Goal: Transaction & Acquisition: Book appointment/travel/reservation

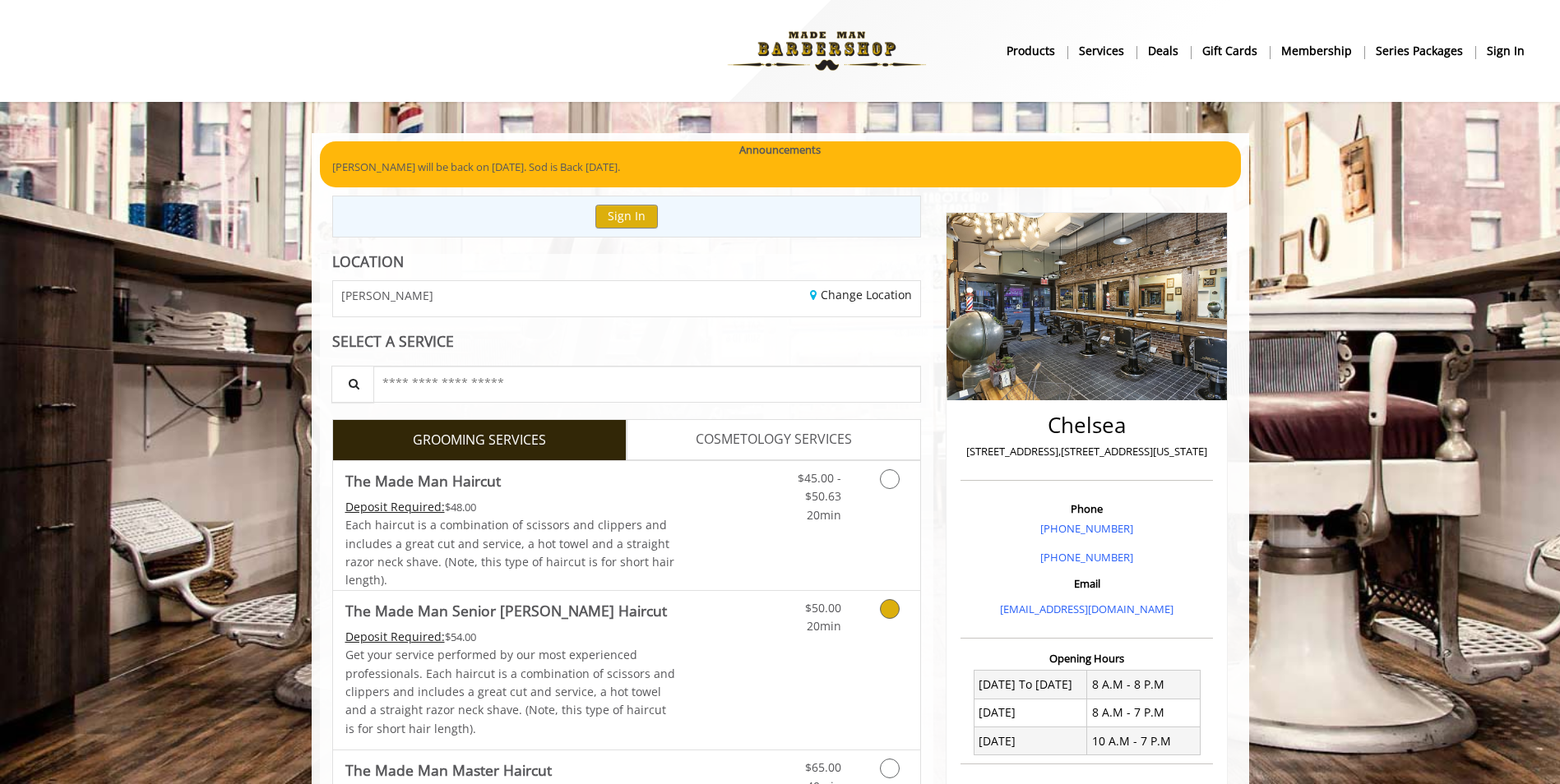
click at [883, 610] on icon "Grooming services" at bounding box center [890, 608] width 20 height 20
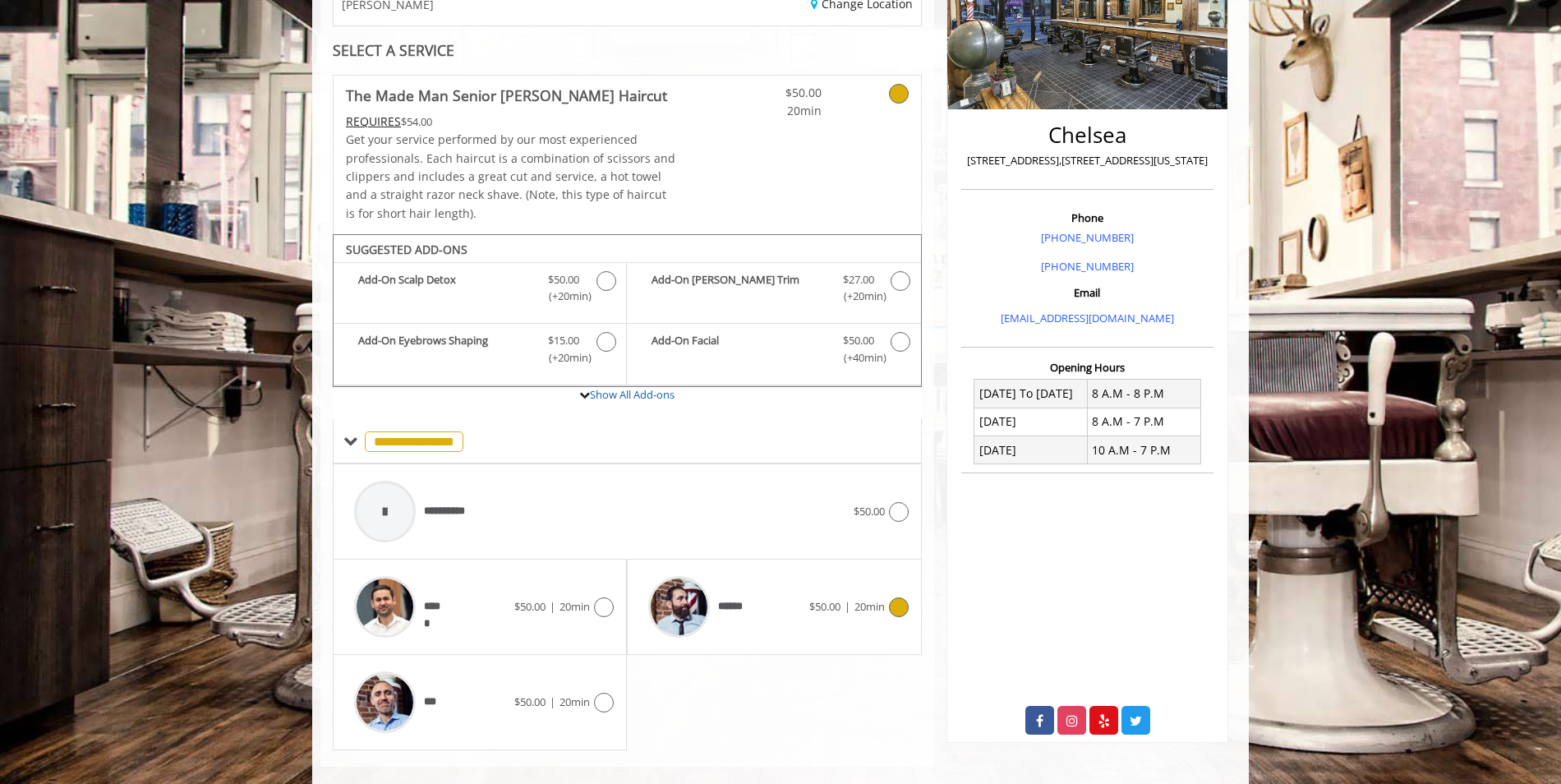
scroll to position [314, 0]
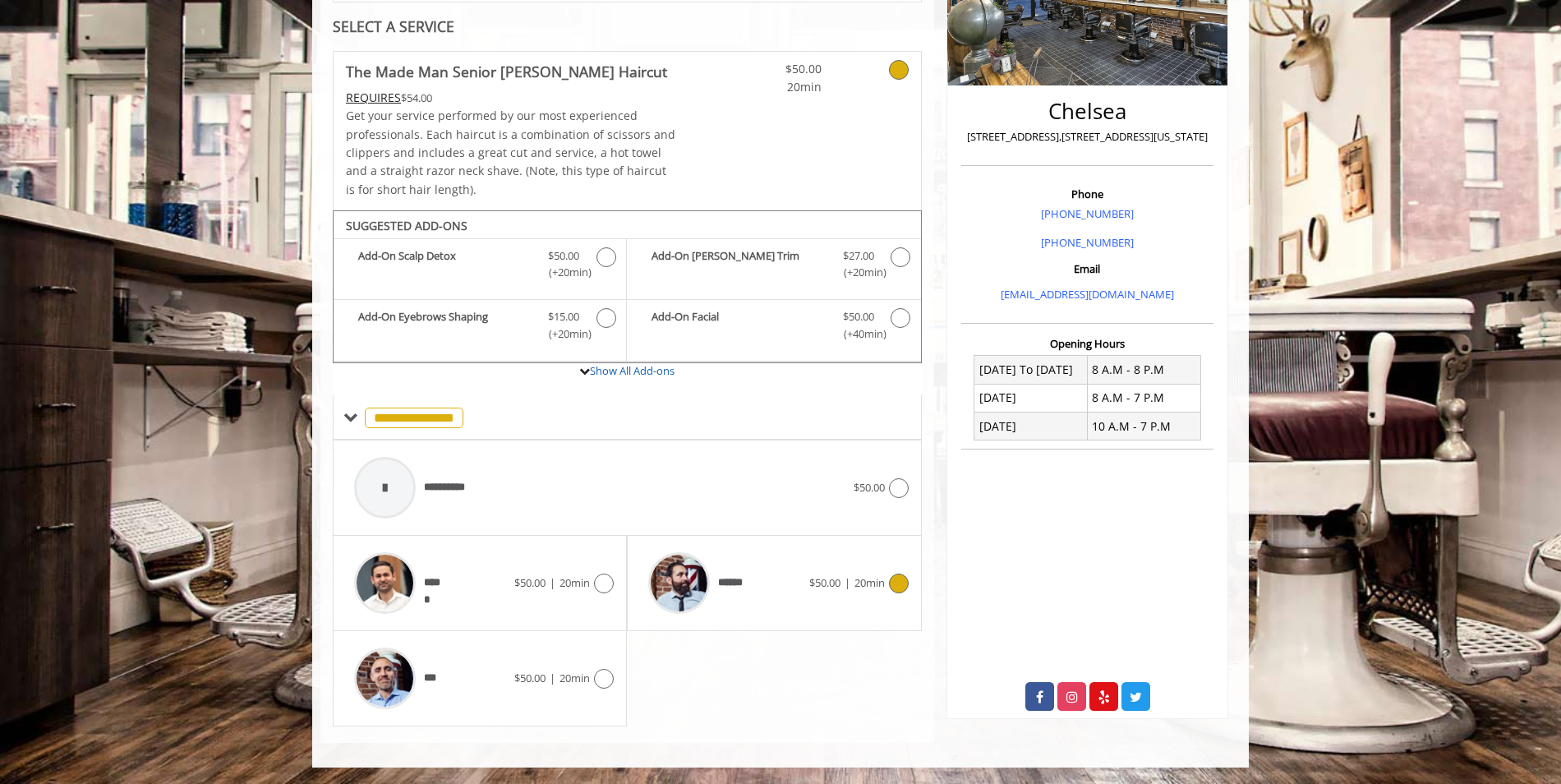
click at [879, 591] on span "$50.00 | 20min" at bounding box center [846, 583] width 76 height 17
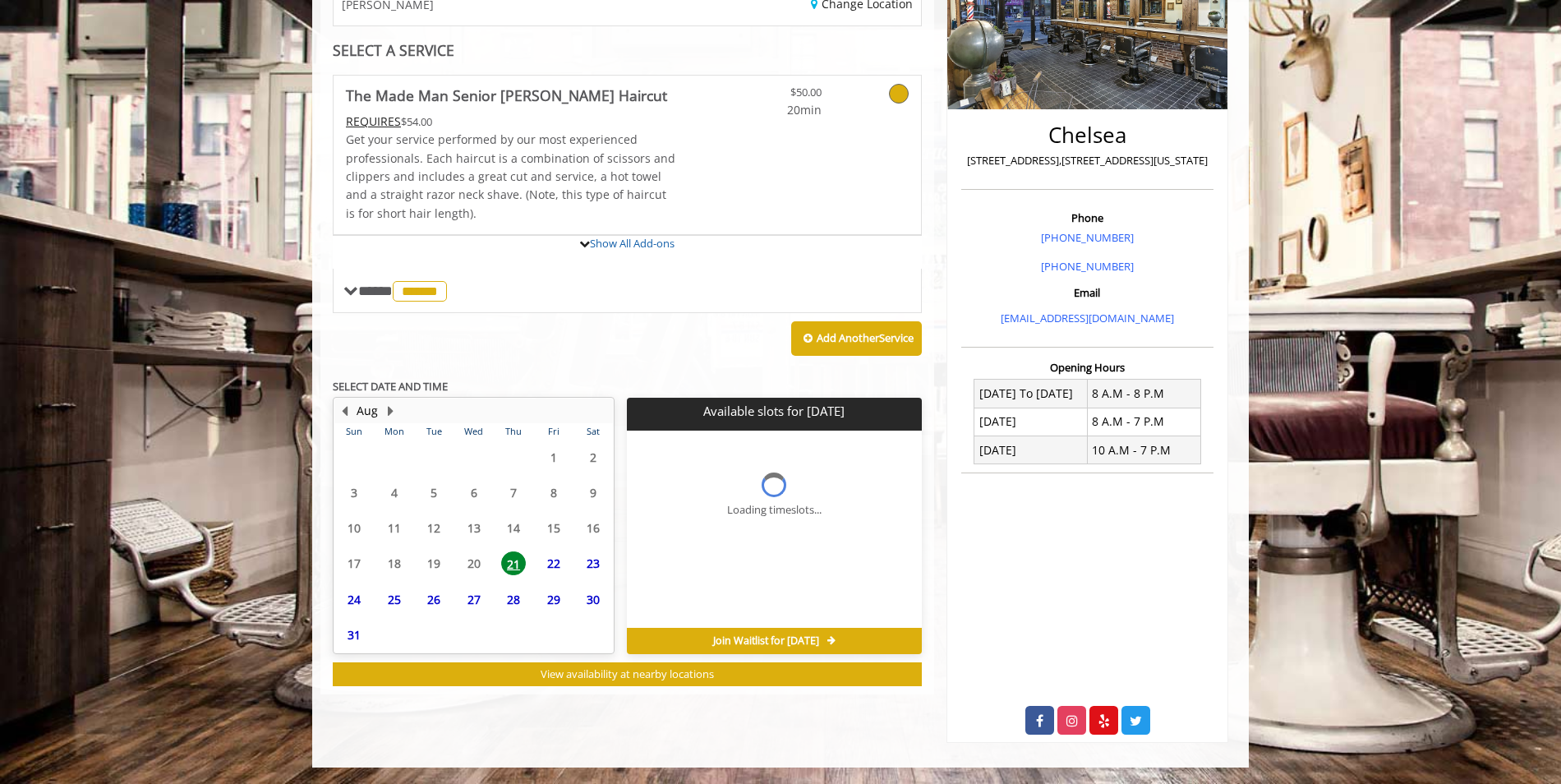
scroll to position [290, 0]
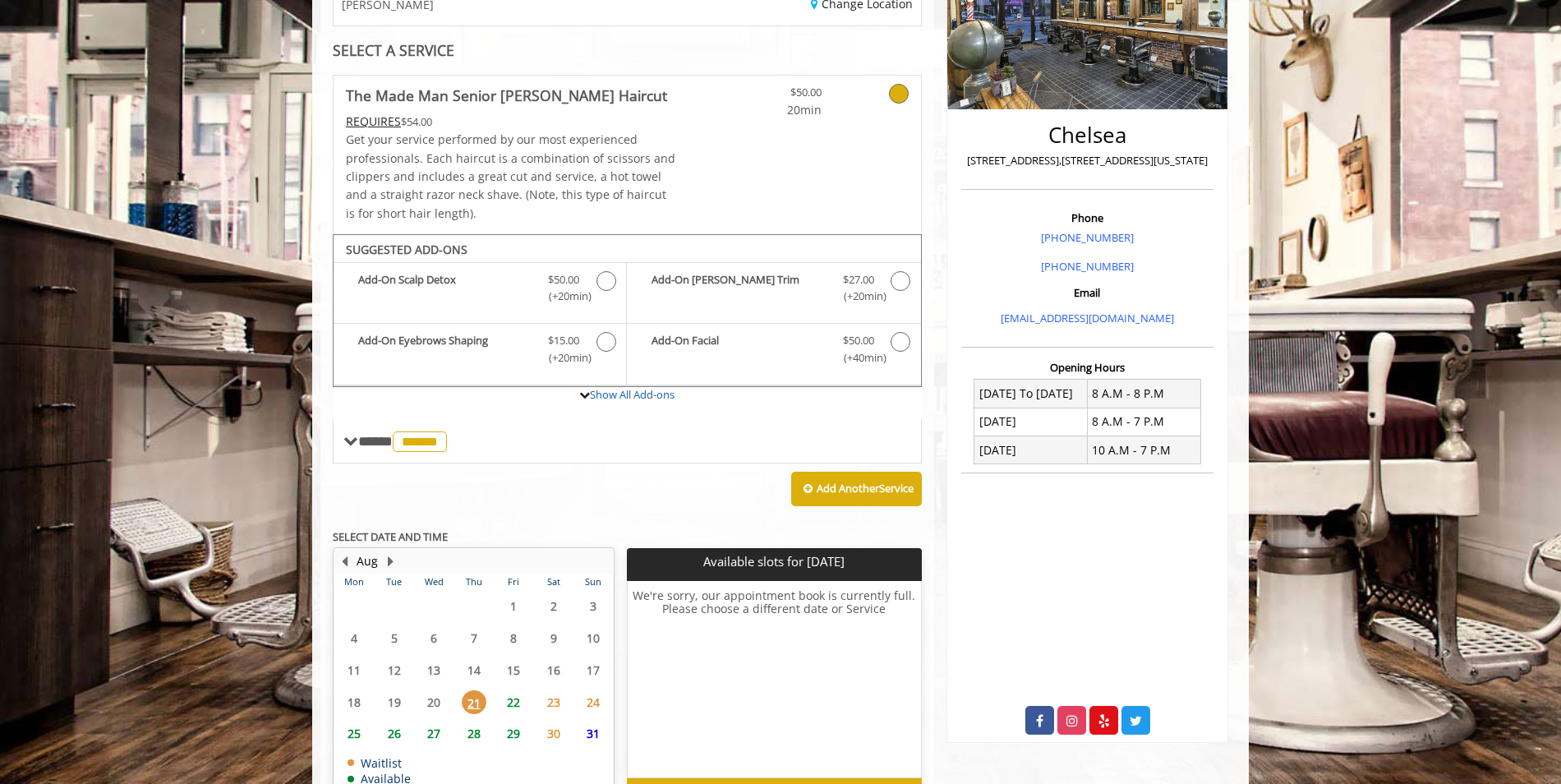
click at [505, 706] on span "22" at bounding box center [514, 702] width 25 height 24
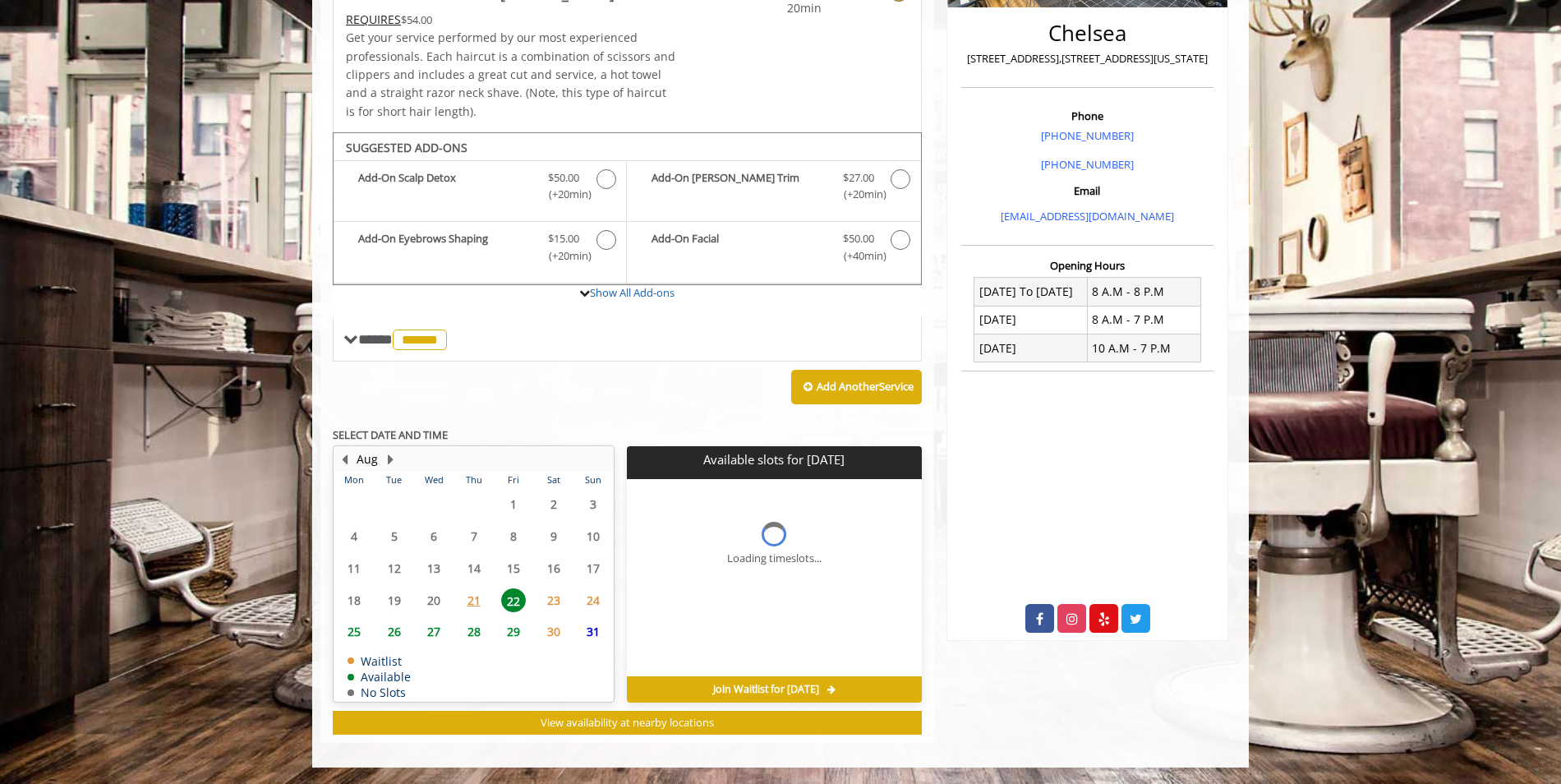
scroll to position [418, 0]
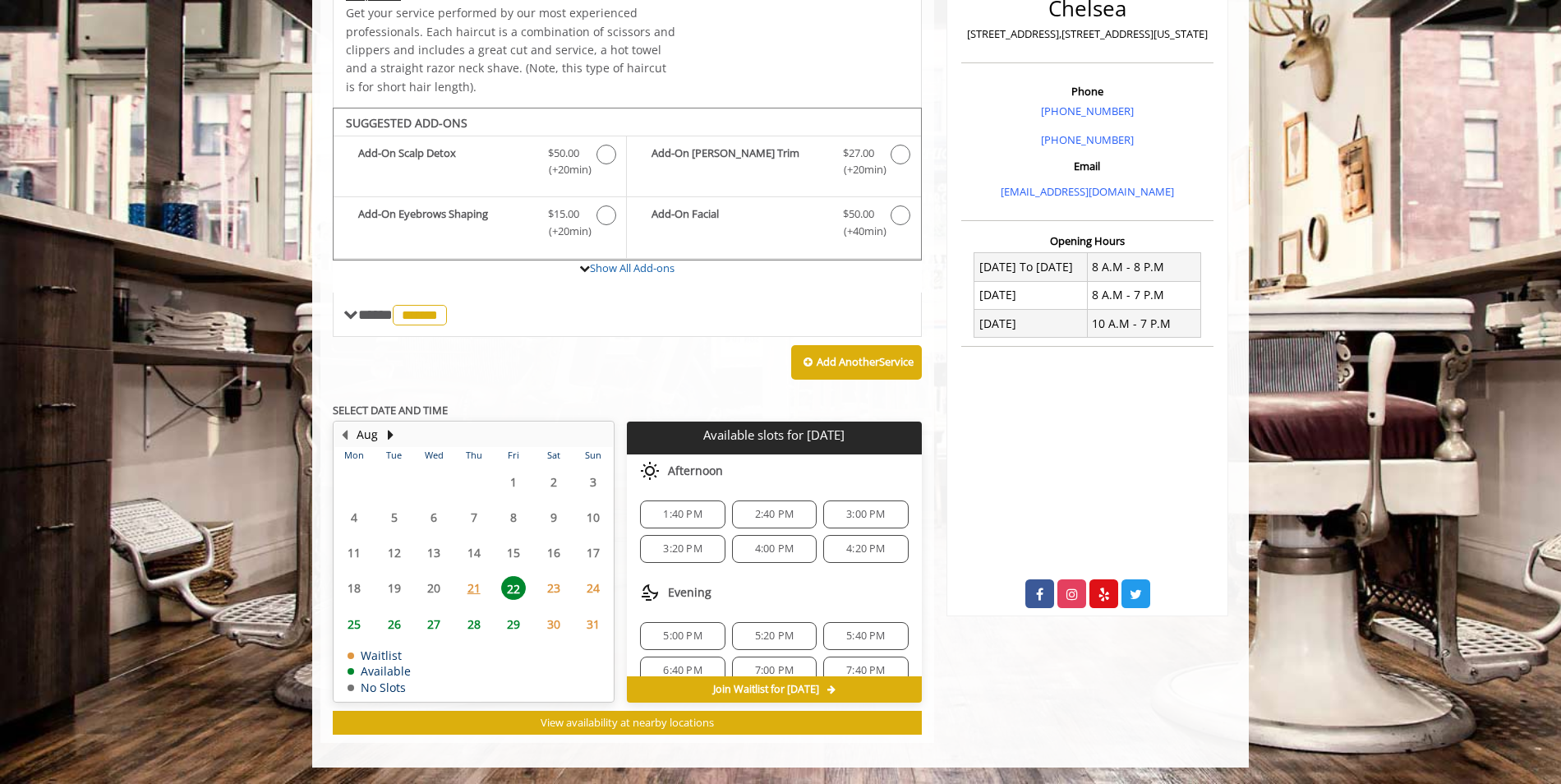
click at [789, 513] on span "2:40 PM" at bounding box center [774, 514] width 38 height 13
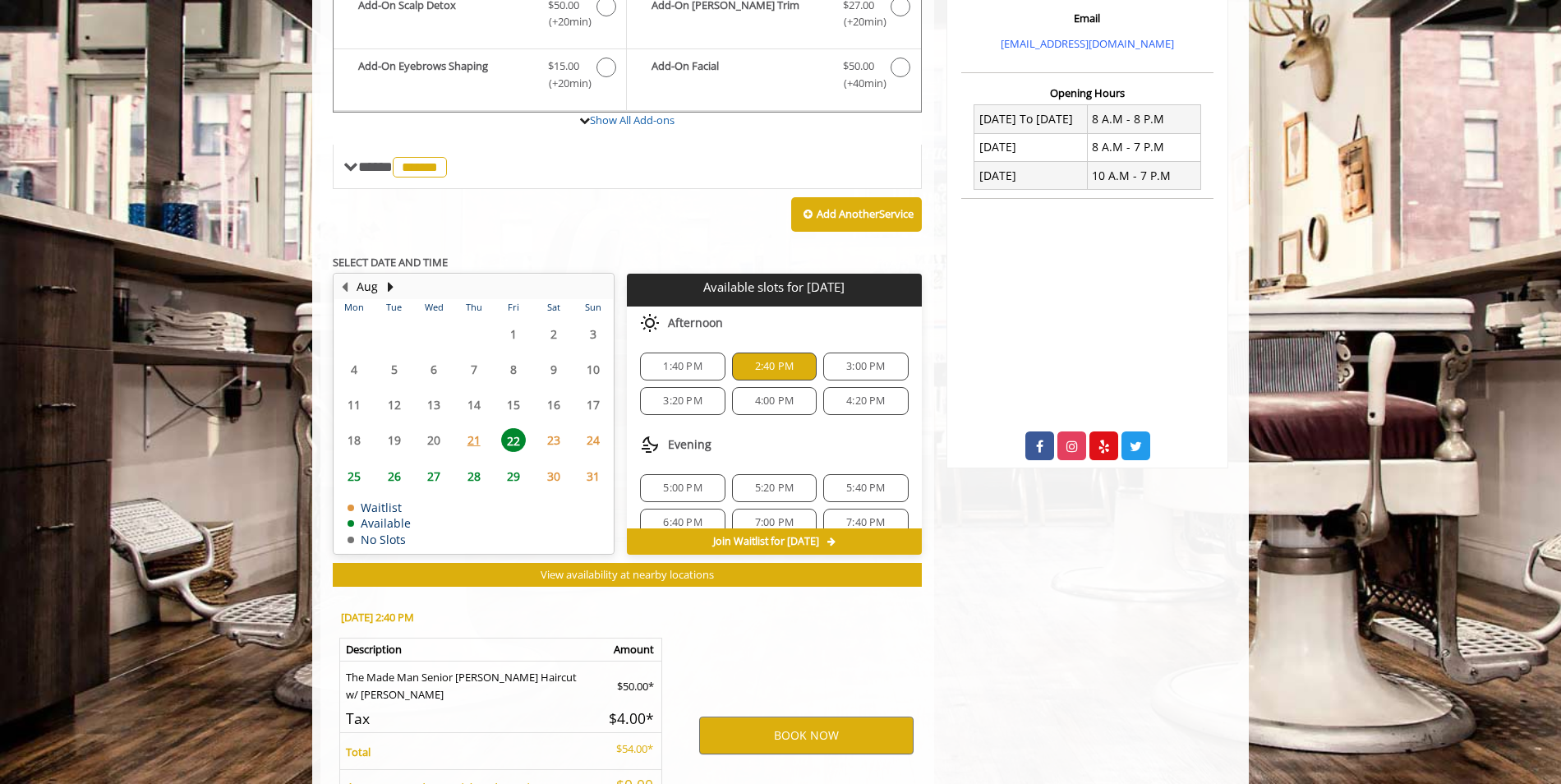
scroll to position [715, 0]
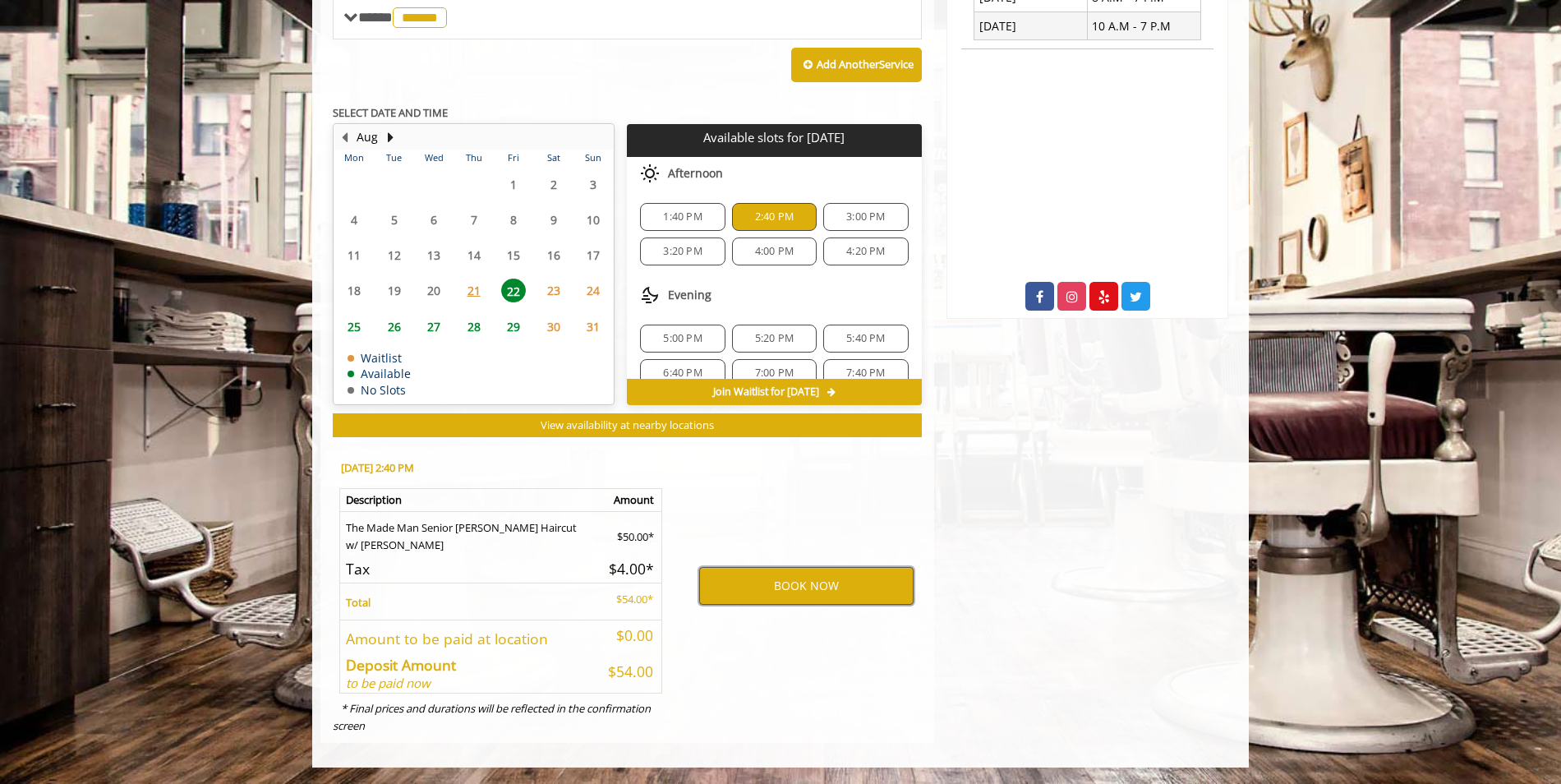
click at [845, 591] on button "BOOK NOW" at bounding box center [806, 585] width 215 height 37
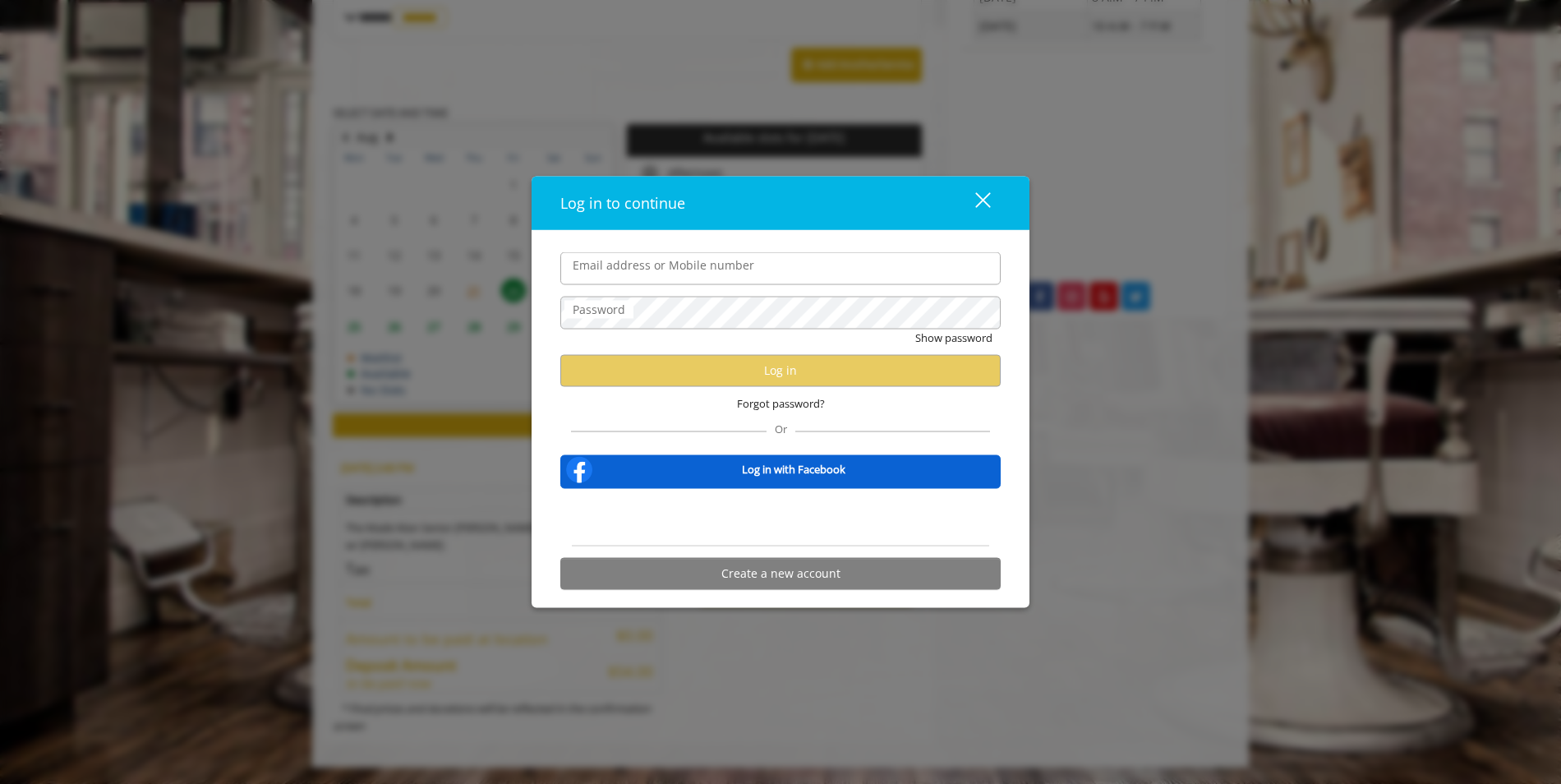
type input "**********"
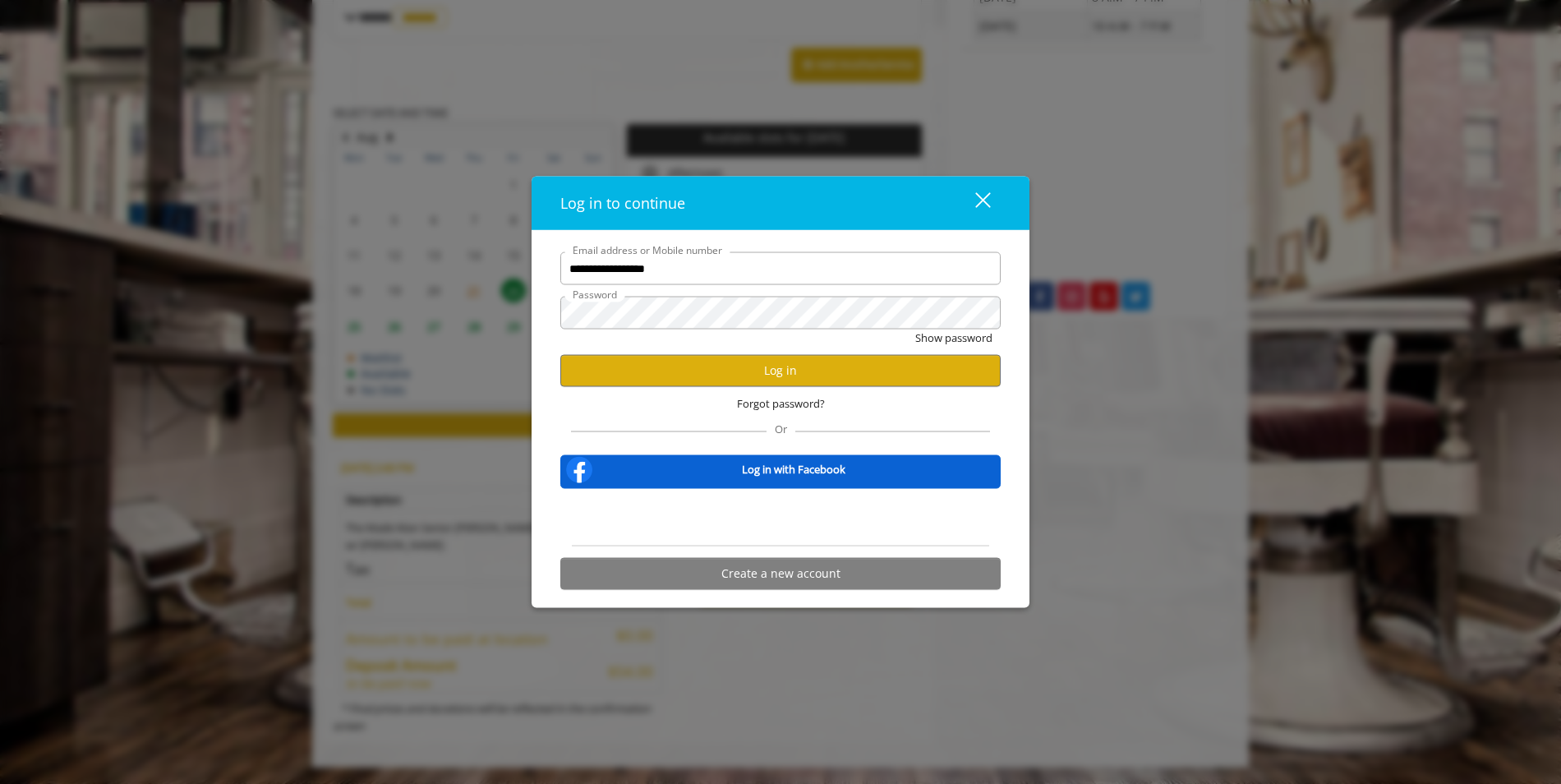
scroll to position [0, 0]
click at [740, 372] on button "Log in" at bounding box center [780, 371] width 440 height 32
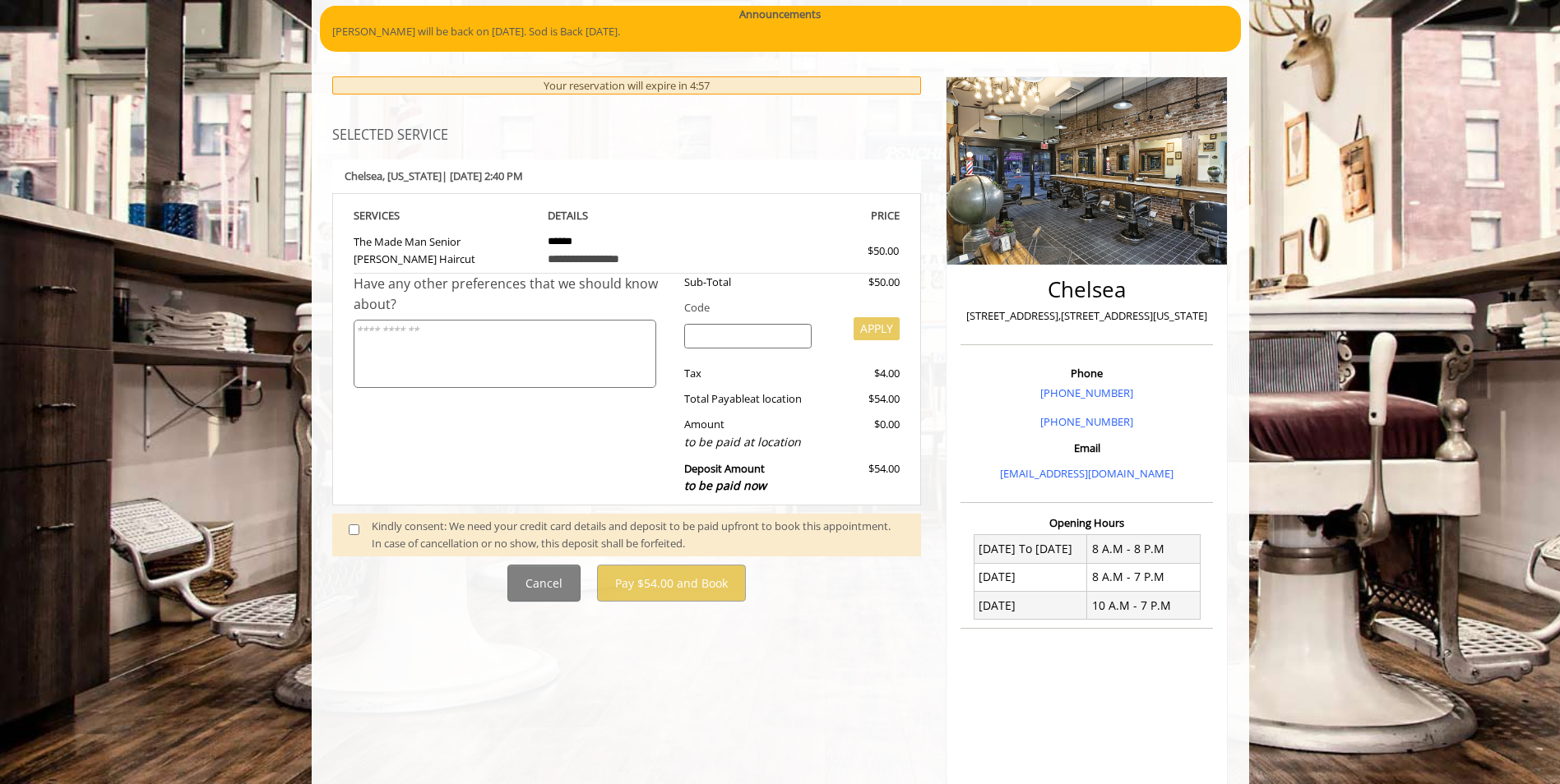
scroll to position [164, 0]
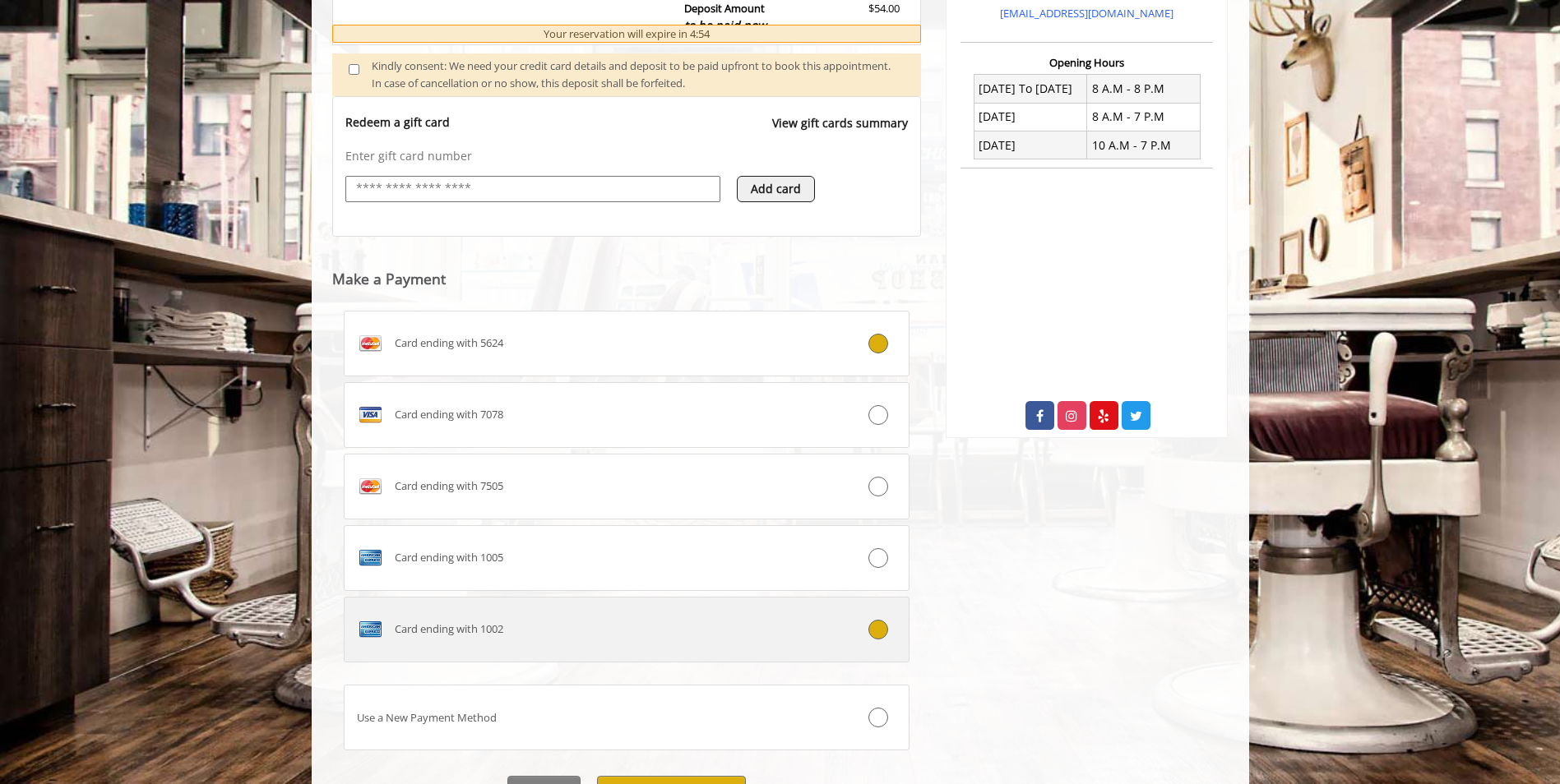
click at [566, 625] on div "Card ending with 1002" at bounding box center [579, 630] width 471 height 27
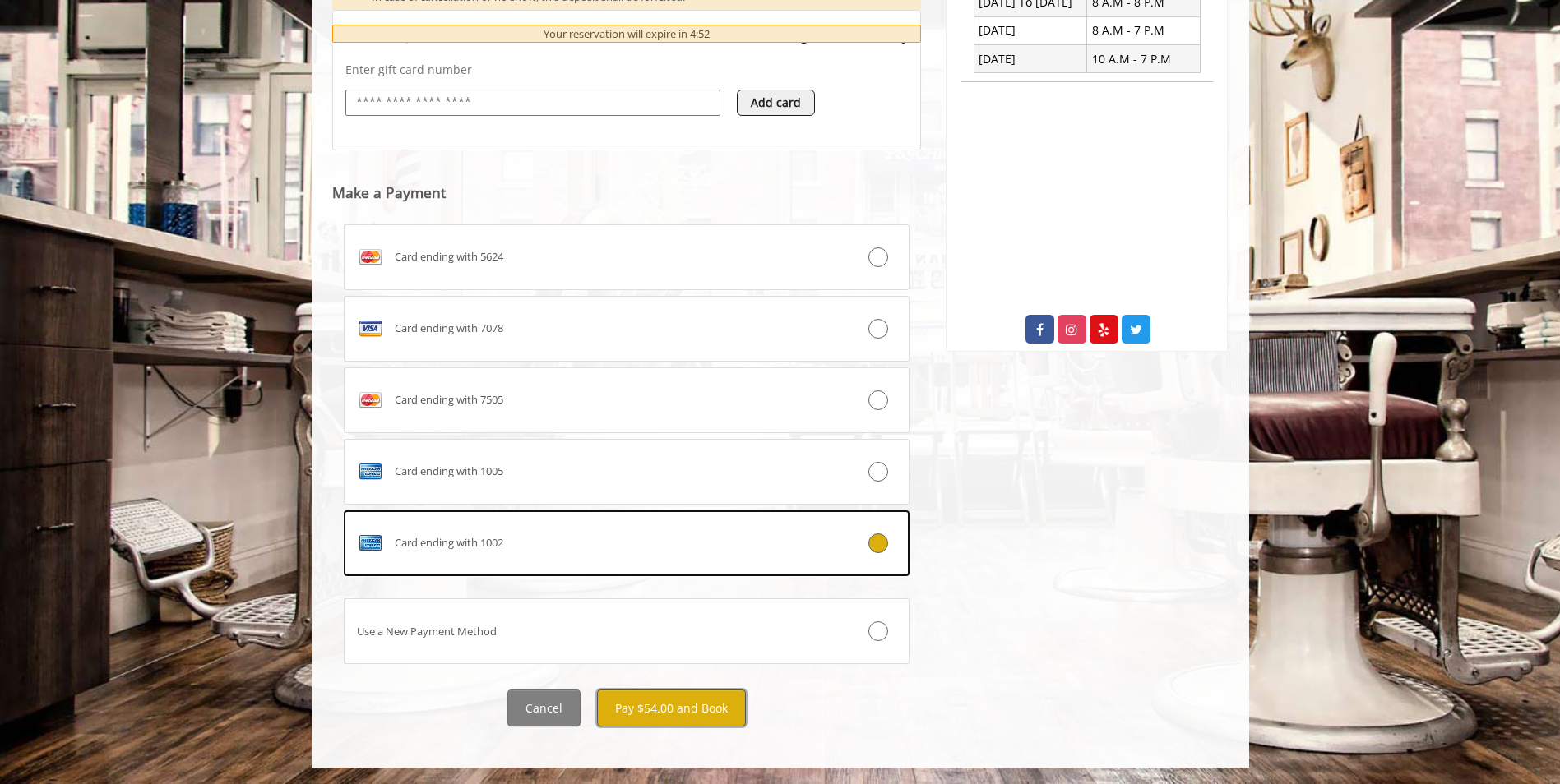
click at [676, 715] on button "Pay $54.00 and Book" at bounding box center [671, 708] width 149 height 37
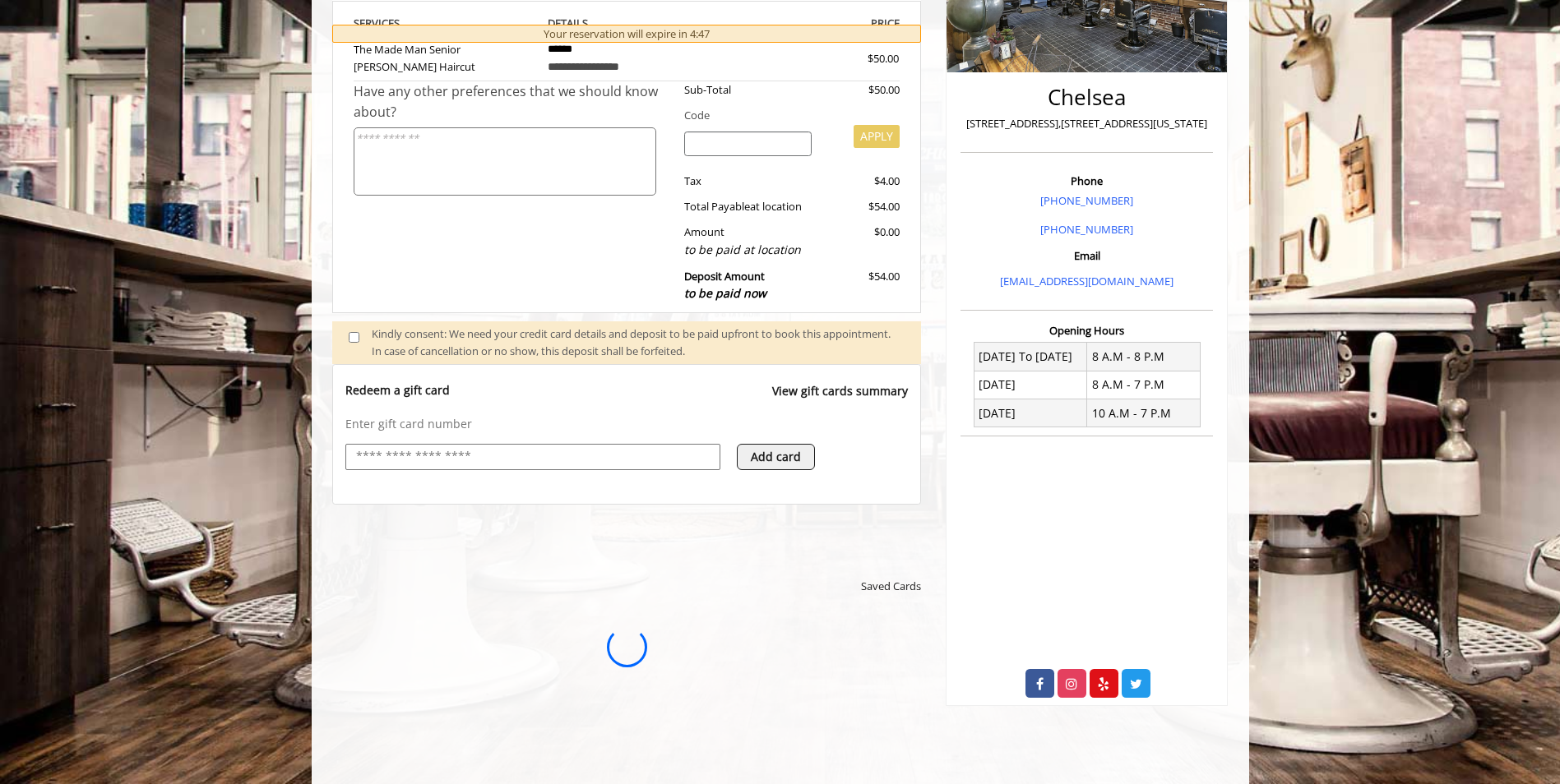
scroll to position [329, 0]
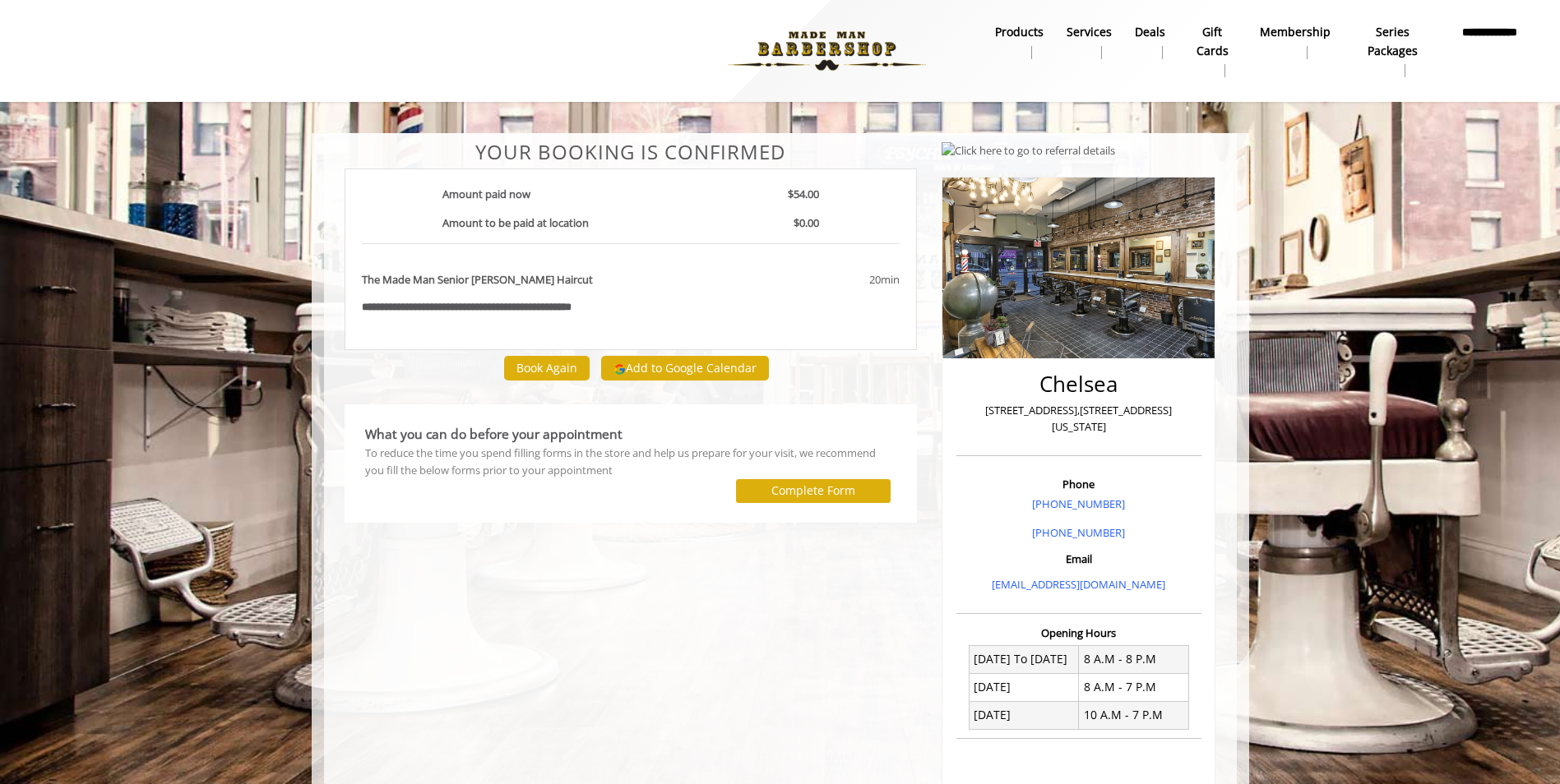
click at [692, 596] on div "**********" at bounding box center [631, 575] width 598 height 866
click at [701, 432] on div "What you can do before your appointment" at bounding box center [630, 434] width 532 height 20
